Goal: Information Seeking & Learning: Learn about a topic

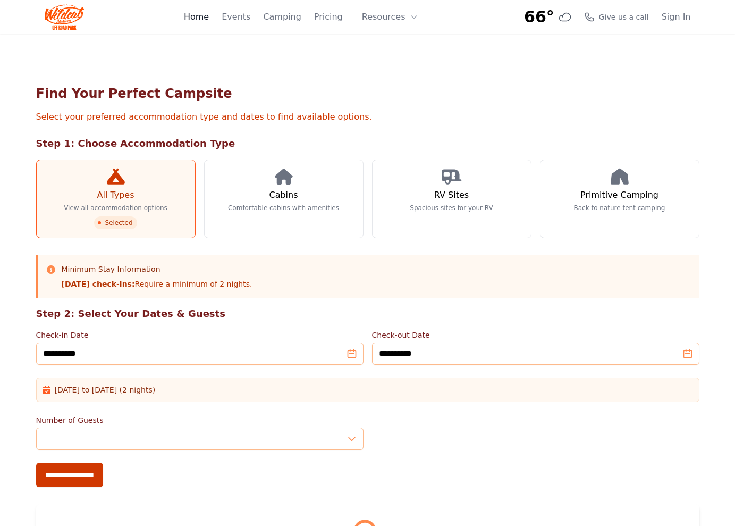
click at [209, 19] on link "Home" at bounding box center [196, 17] width 25 height 13
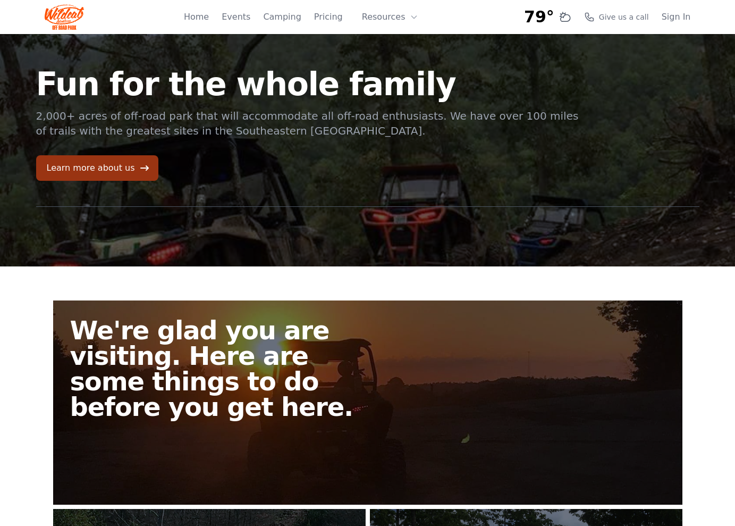
click at [131, 166] on link "Learn more about us" at bounding box center [97, 168] width 122 height 26
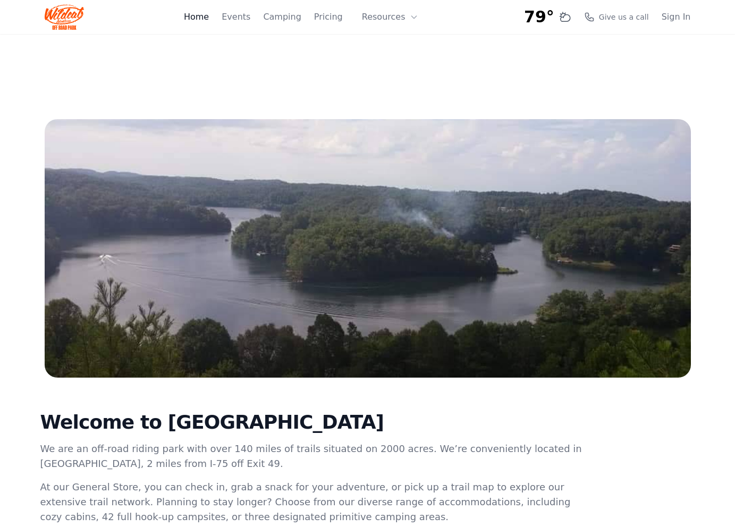
click at [199, 21] on link "Home" at bounding box center [196, 17] width 25 height 13
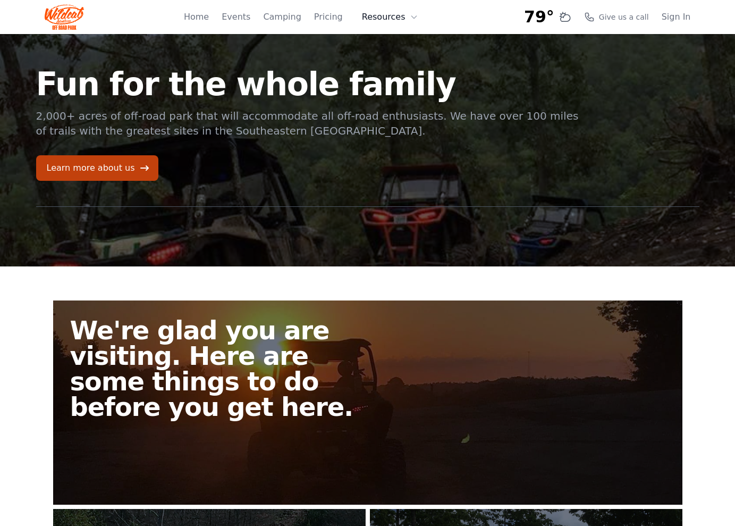
click at [388, 19] on button "Resources" at bounding box center [390, 16] width 69 height 21
click at [380, 40] on link "About" at bounding box center [407, 43] width 102 height 19
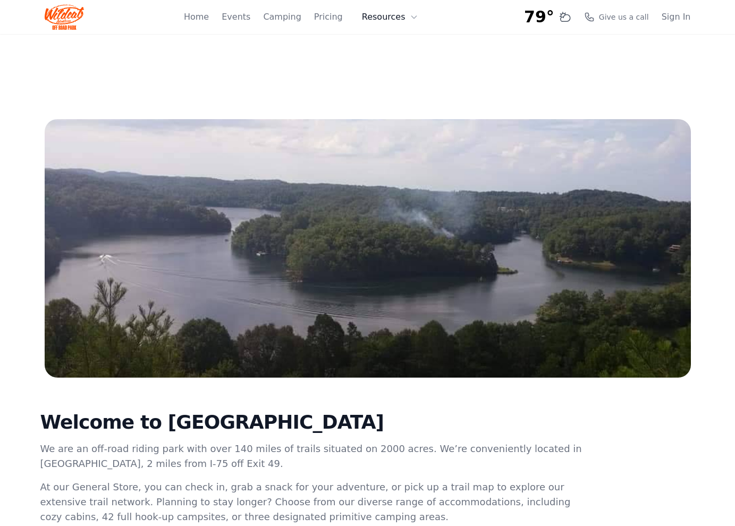
click at [393, 15] on button "Resources" at bounding box center [390, 16] width 69 height 21
click at [391, 65] on link "FAQ" at bounding box center [407, 62] width 102 height 19
